Goal: Task Accomplishment & Management: Manage account settings

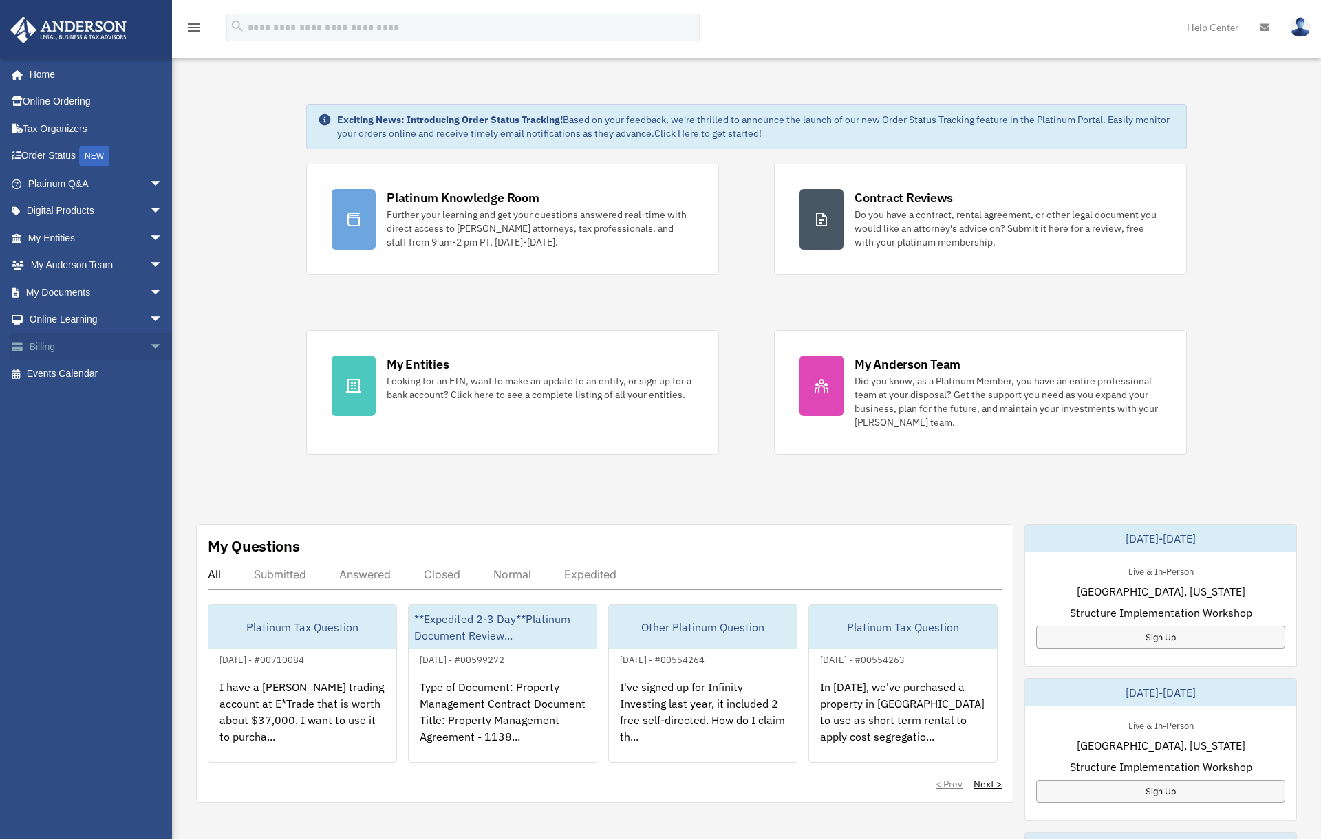
click at [121, 347] on link "Billing arrow_drop_down" at bounding box center [97, 347] width 174 height 28
click at [149, 346] on span "arrow_drop_down" at bounding box center [163, 347] width 28 height 28
click at [92, 431] on link "Manage Payments" at bounding box center [101, 430] width 164 height 28
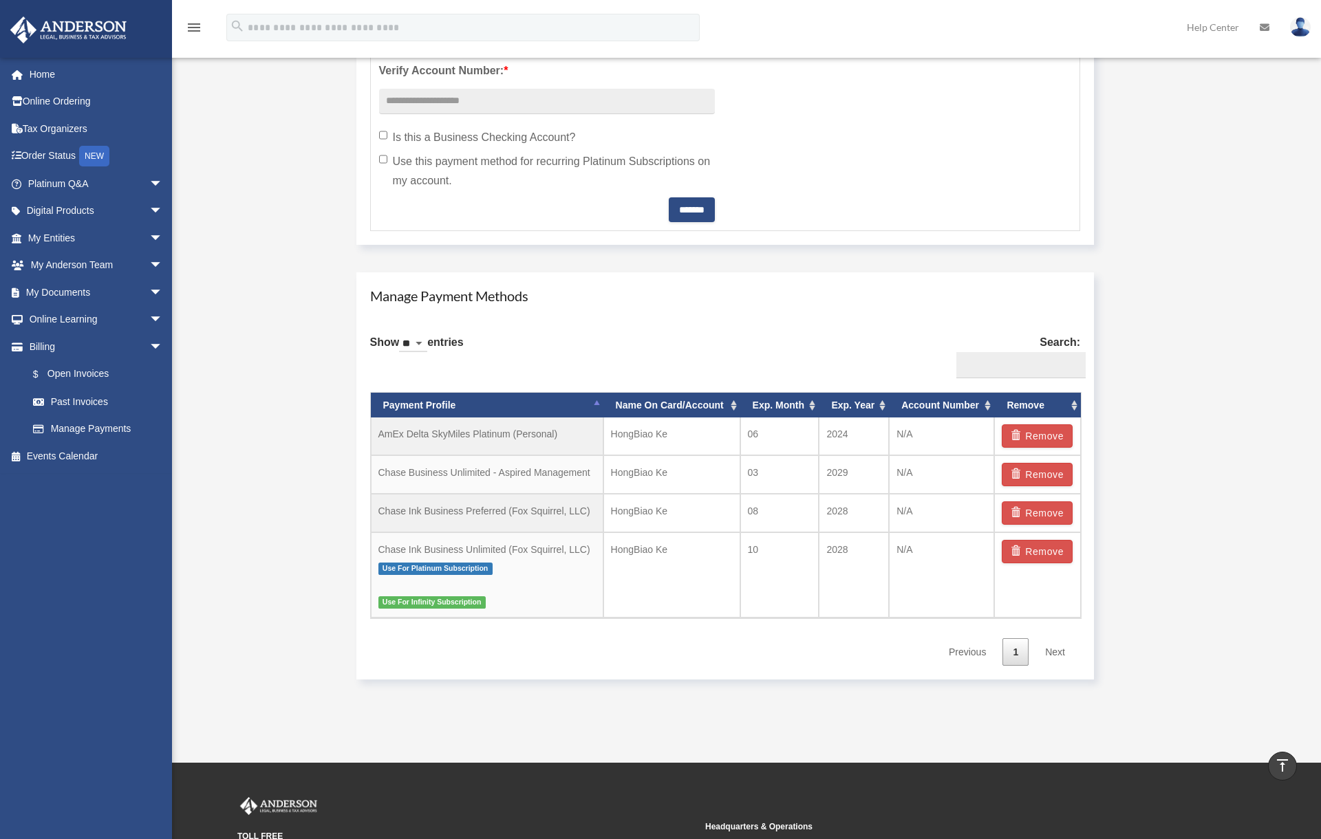
scroll to position [604, 0]
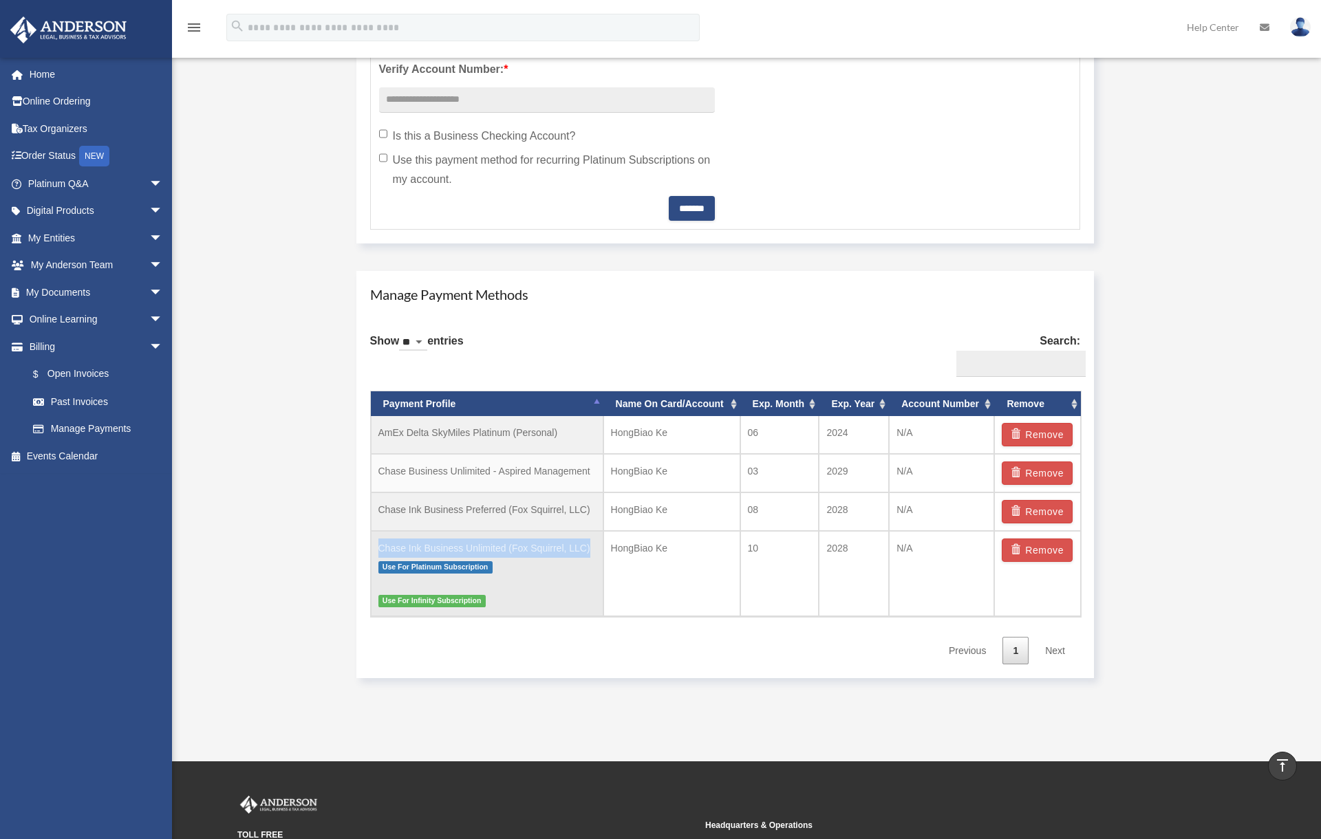
drag, startPoint x: 376, startPoint y: 541, endPoint x: 599, endPoint y: 539, distance: 222.3
click at [599, 539] on td "Chase Ink Business Unlimited (Fox Squirrel, LLC) Use For Platinum Subscription …" at bounding box center [487, 573] width 233 height 85
copy td "Chase Ink Business Unlimited (Fox Squirrel, LLC)"
